Goal: Book appointment/travel/reservation

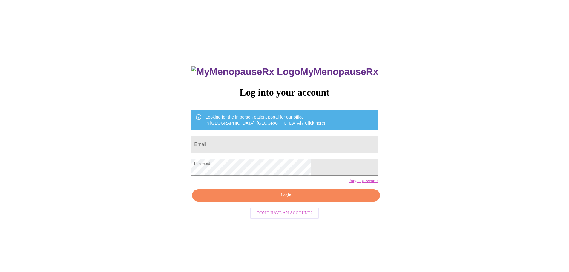
click at [257, 136] on input "Email" at bounding box center [283, 144] width 187 height 17
type input "[EMAIL_ADDRESS][PERSON_NAME][PERSON_NAME][DOMAIN_NAME]"
click at [283, 199] on span "Login" at bounding box center [286, 195] width 174 height 7
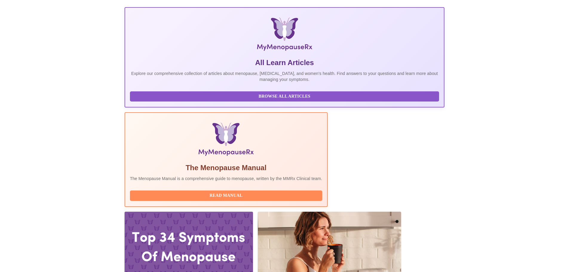
scroll to position [119, 0]
